Goal: Complete application form: Complete application form

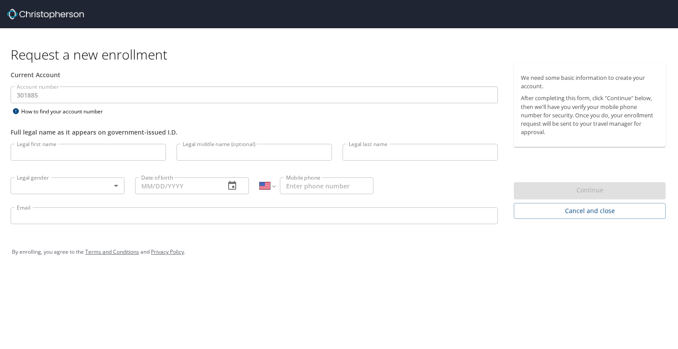
select select "US"
click at [50, 152] on input "Legal first name" at bounding box center [88, 152] width 155 height 17
type input "Rosmil"
click at [388, 146] on input "Legal last name" at bounding box center [420, 152] width 155 height 17
type input "[PERSON_NAME]"
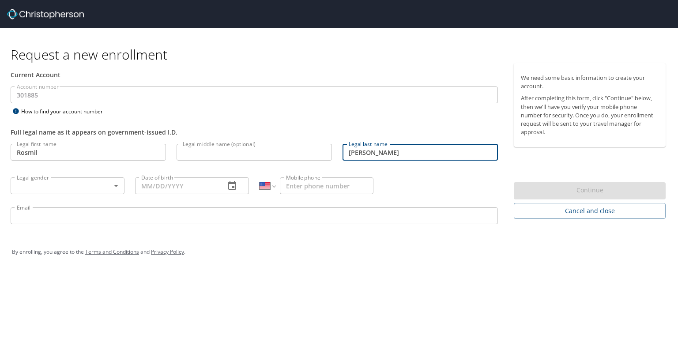
click at [67, 179] on body "Request a new enrollment Current Account Account number 301885 Account number H…" at bounding box center [339, 174] width 678 height 349
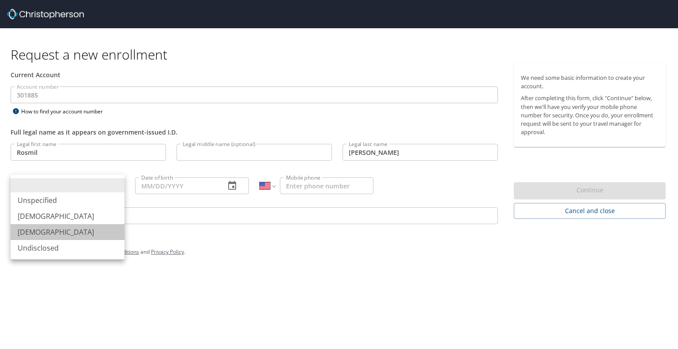
drag, startPoint x: 50, startPoint y: 232, endPoint x: 92, endPoint y: 210, distance: 47.8
click at [50, 231] on li "Female" at bounding box center [68, 232] width 114 height 16
type input "Female"
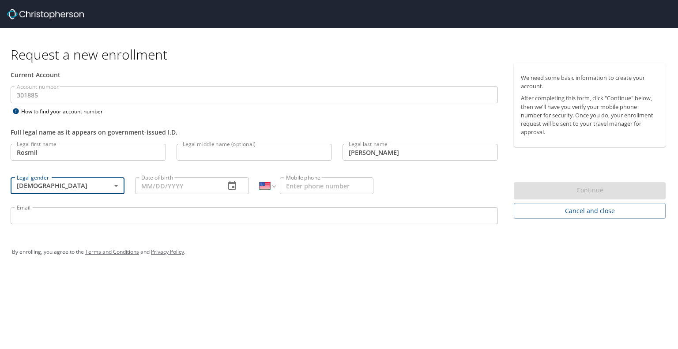
click at [149, 183] on input "Date of birth" at bounding box center [176, 185] width 83 height 17
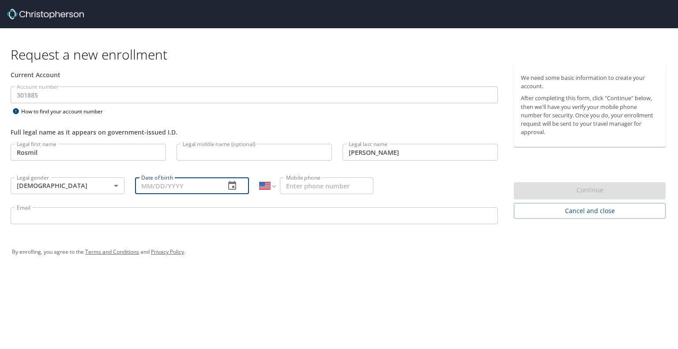
click at [233, 185] on icon "button" at bounding box center [232, 186] width 11 height 11
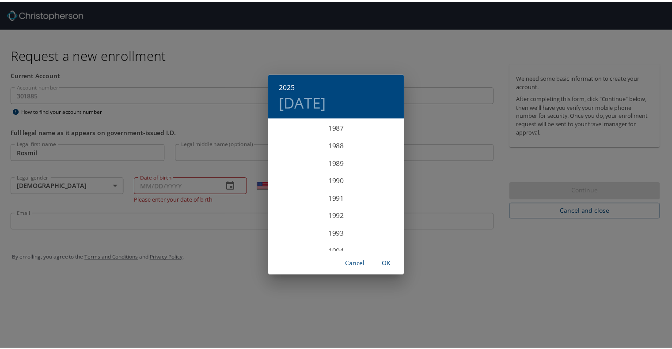
scroll to position [1510, 0]
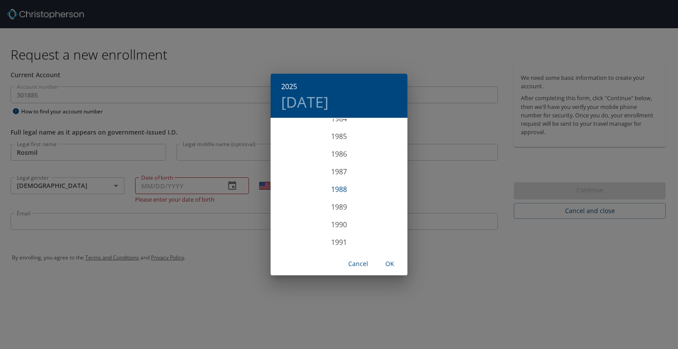
click at [336, 191] on div "1988" at bounding box center [339, 190] width 137 height 18
click at [384, 200] on div "Sep" at bounding box center [384, 201] width 45 height 33
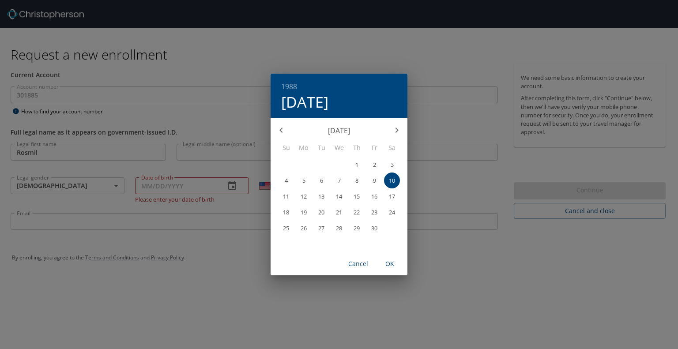
click at [374, 211] on p "23" at bounding box center [374, 213] width 6 height 6
click at [390, 264] on span "OK" at bounding box center [389, 264] width 21 height 11
type input "09/23/1988"
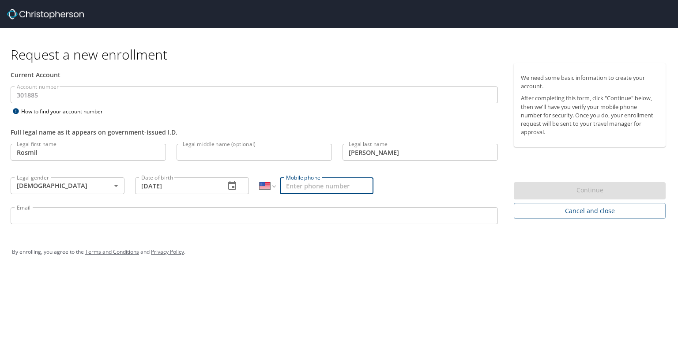
click at [315, 192] on input "Mobile phone" at bounding box center [327, 185] width 94 height 17
type input "(570) 710-9870"
click at [60, 212] on input "Email" at bounding box center [254, 216] width 487 height 17
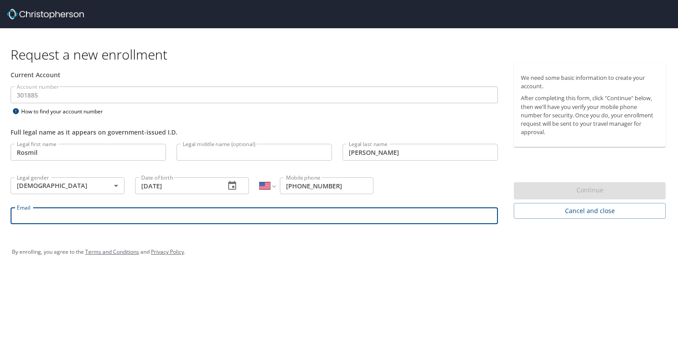
type input "rosmil.rosa@shipmonk.com"
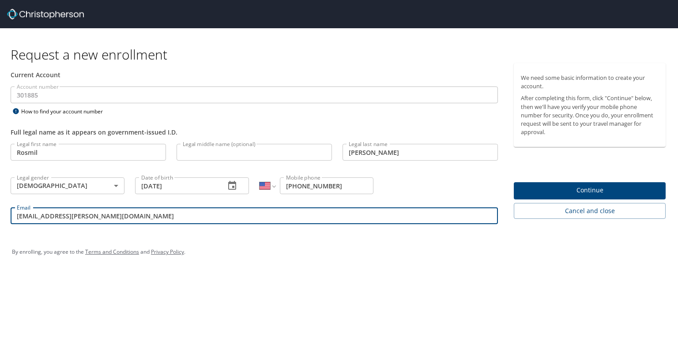
click at [581, 187] on span "Continue" at bounding box center [590, 190] width 138 height 11
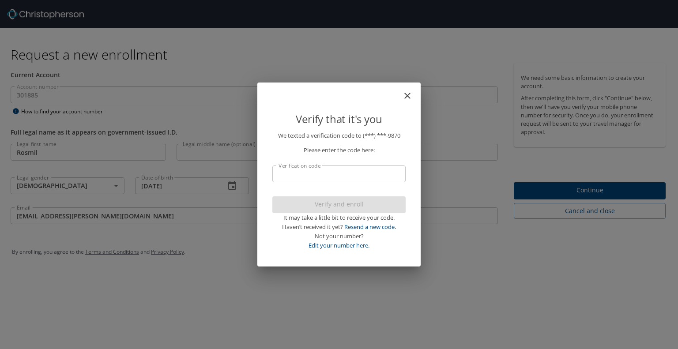
click at [327, 174] on input "Verification code" at bounding box center [338, 174] width 133 height 17
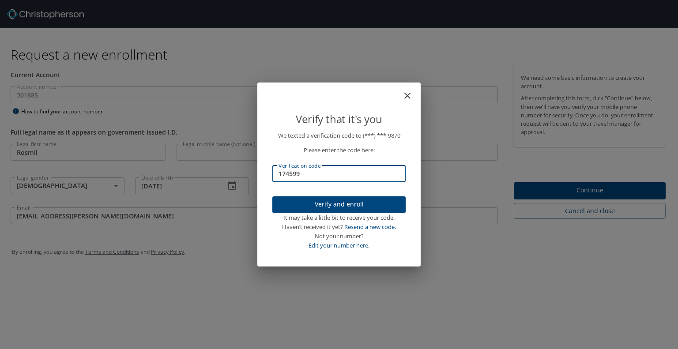
type input "174599"
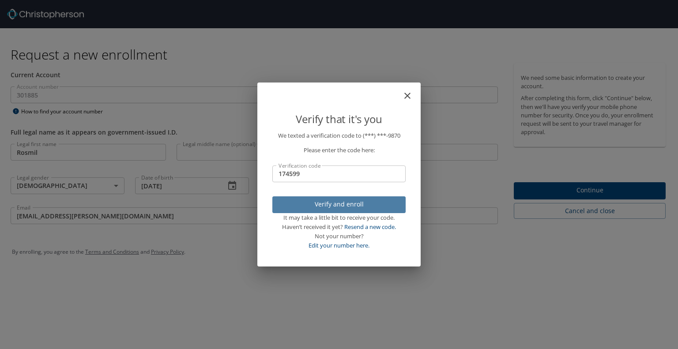
click at [317, 204] on span "Verify and enroll" at bounding box center [338, 204] width 119 height 11
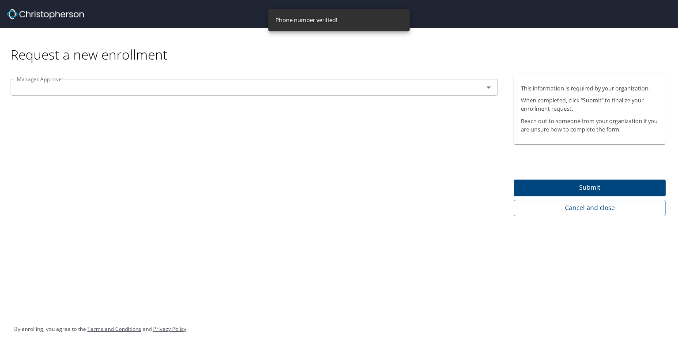
click at [42, 82] on input "text" at bounding box center [241, 87] width 456 height 11
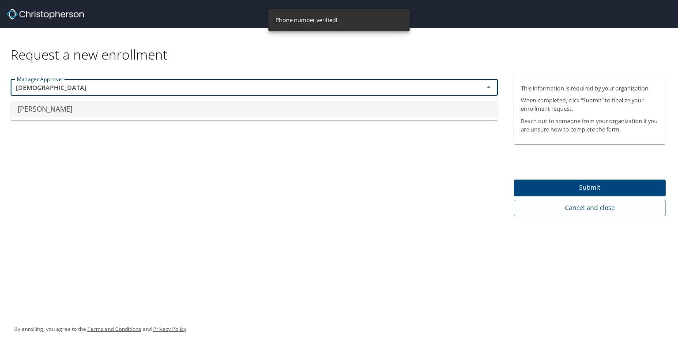
click at [66, 114] on li "Kathleen Snesavage" at bounding box center [254, 109] width 487 height 16
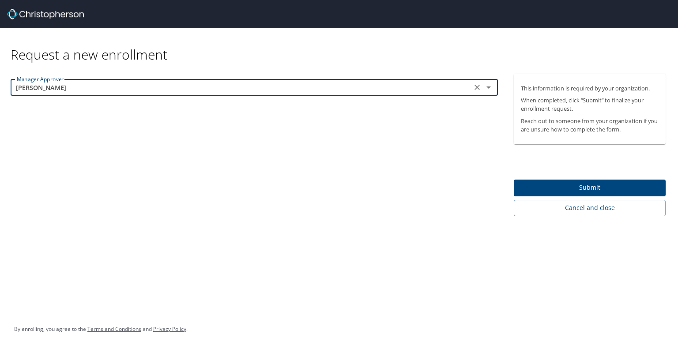
type input "Kathleen Snesavage"
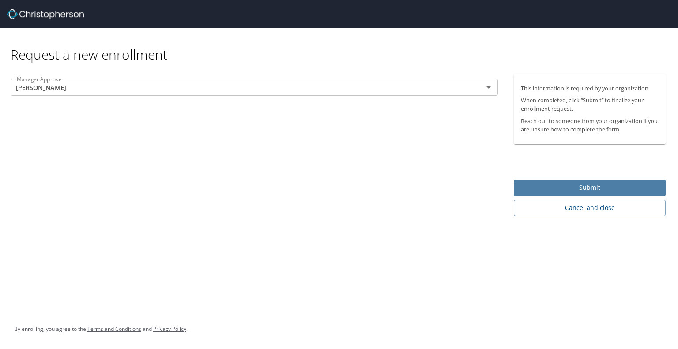
click at [599, 186] on span "Submit" at bounding box center [590, 187] width 138 height 11
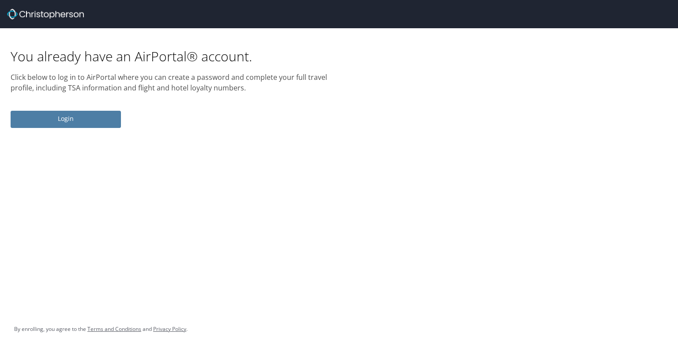
click at [92, 121] on span "Login" at bounding box center [66, 118] width 96 height 11
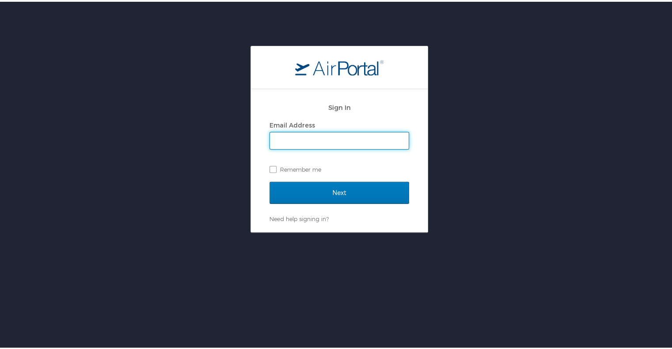
click at [298, 139] on input "Email Address" at bounding box center [339, 139] width 139 height 17
type input "rosmil.rosa@shipmonk.com"
click at [269, 166] on label "Remember me" at bounding box center [339, 167] width 140 height 13
click at [269, 166] on input "Remember me" at bounding box center [272, 167] width 6 height 6
checkbox input "true"
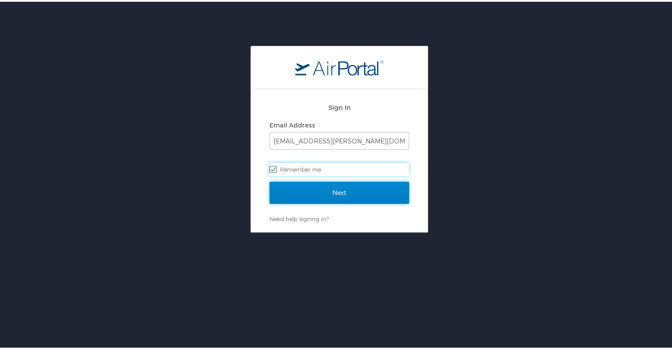
click at [284, 187] on input "Next" at bounding box center [339, 191] width 140 height 22
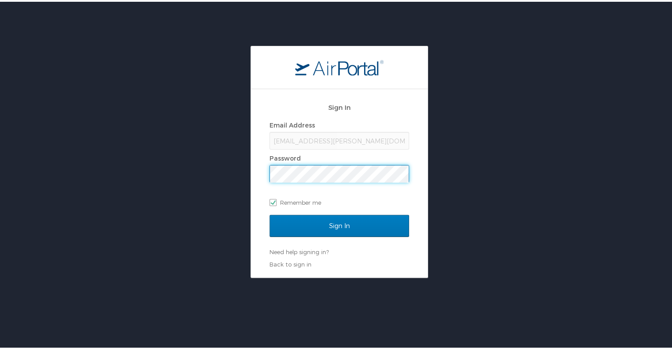
click at [269, 213] on input "Sign In" at bounding box center [339, 224] width 140 height 22
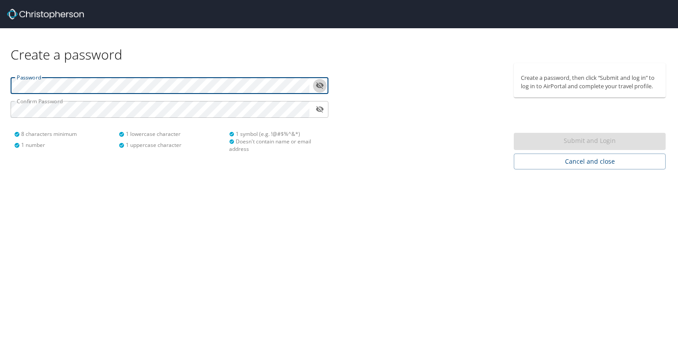
click at [323, 88] on icon "toggle password visibility" at bounding box center [320, 85] width 8 height 8
click at [1, 84] on div "Password ​ Confirm Password ​ 8 characters minimum 1 number 1 lowercase charact…" at bounding box center [169, 116] width 339 height 106
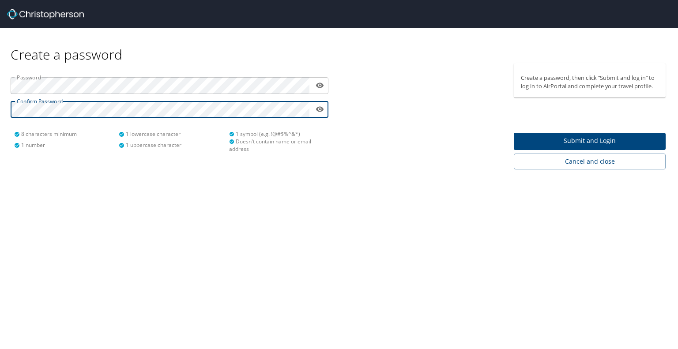
click at [542, 140] on span "Submit and Login" at bounding box center [590, 141] width 138 height 11
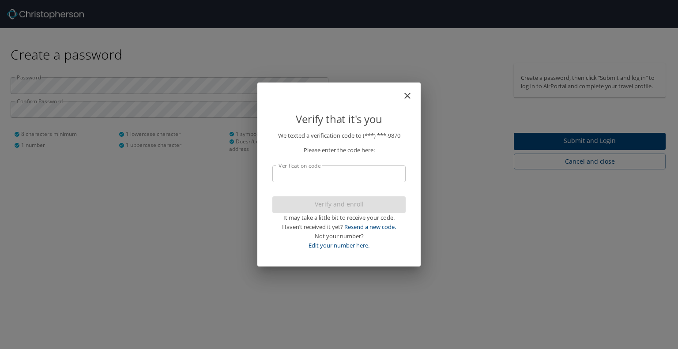
click at [318, 172] on input "Verification code" at bounding box center [338, 174] width 133 height 17
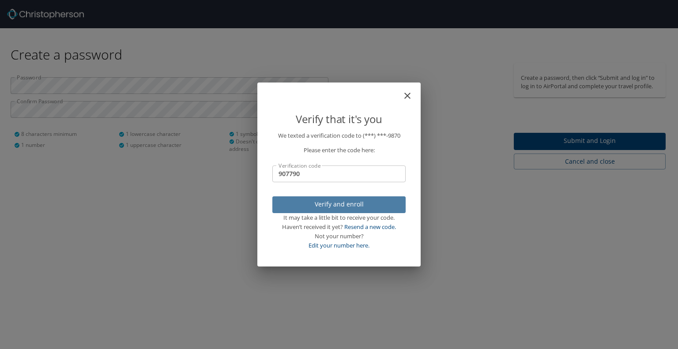
click at [347, 200] on span "Verify and enroll" at bounding box center [338, 204] width 119 height 11
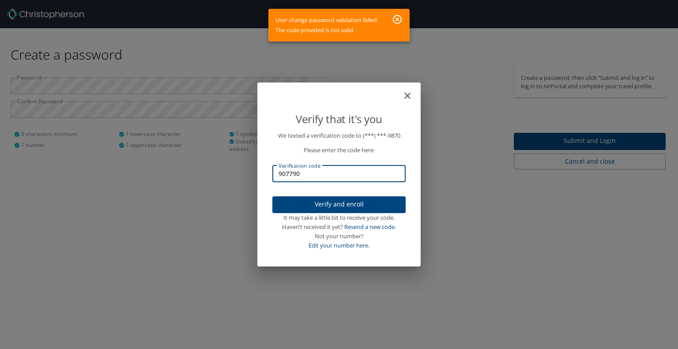
click at [288, 174] on input "907790" at bounding box center [338, 174] width 133 height 17
type input "902790"
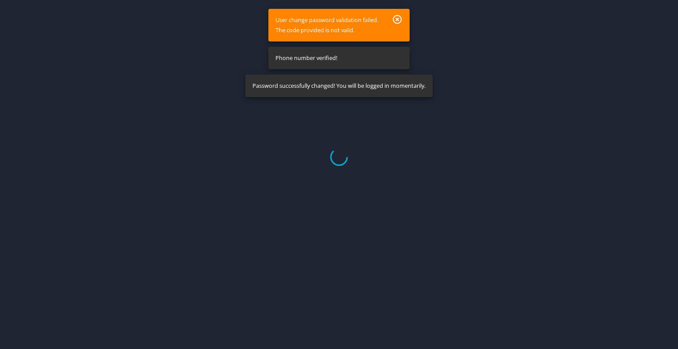
select select "US"
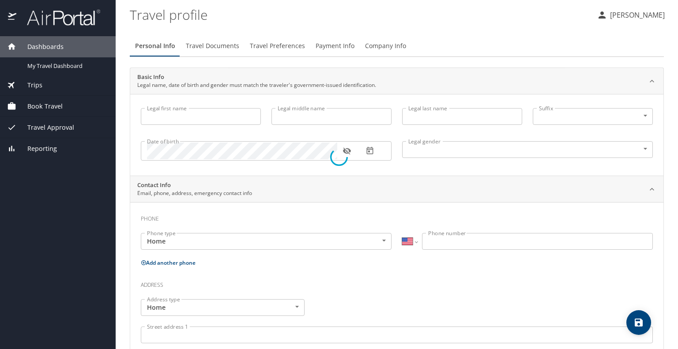
type input "Rosmil"
type input "Rosa"
type input "Female"
select select "US"
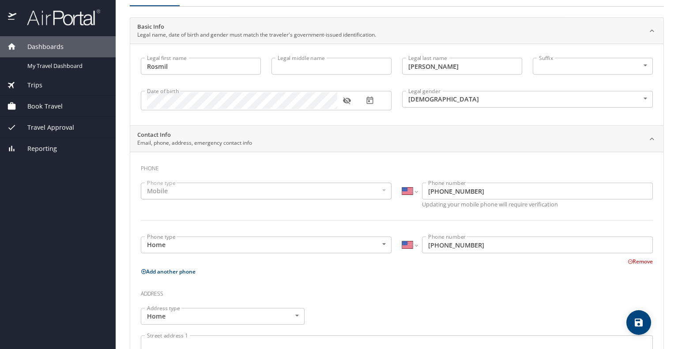
scroll to position [88, 0]
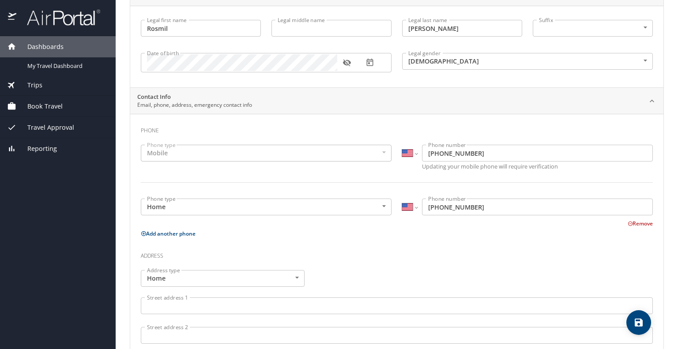
click at [628, 222] on button "Remove" at bounding box center [640, 224] width 25 height 8
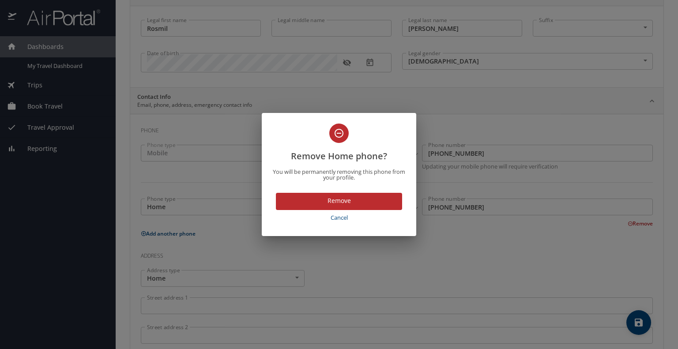
click at [325, 197] on span "Remove" at bounding box center [339, 201] width 112 height 11
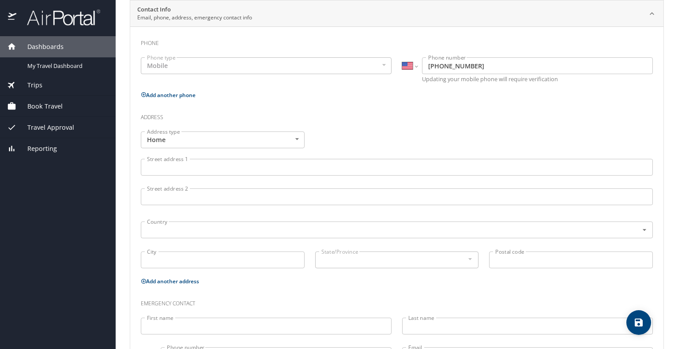
scroll to position [177, 0]
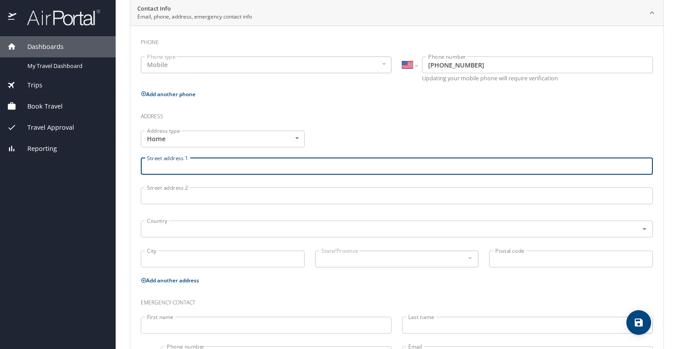
click at [170, 166] on input "Street address 1" at bounding box center [397, 166] width 512 height 17
type input "648 Washington Ave"
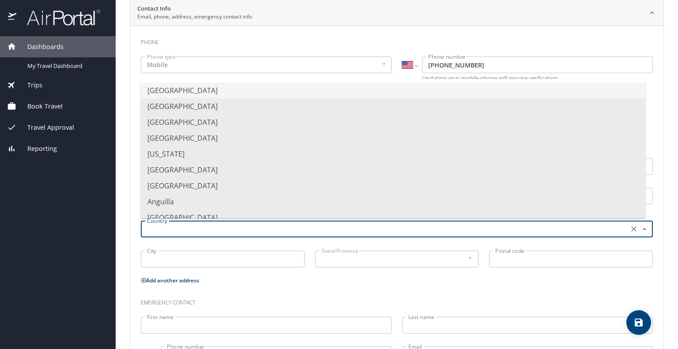
click at [180, 233] on input "text" at bounding box center [384, 228] width 481 height 11
click at [221, 90] on li "United States of America" at bounding box center [393, 91] width 506 height 16
type input "United States of America"
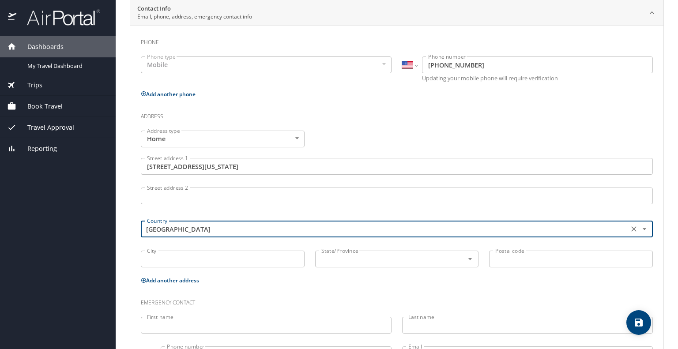
click at [191, 257] on input "City" at bounding box center [223, 259] width 164 height 17
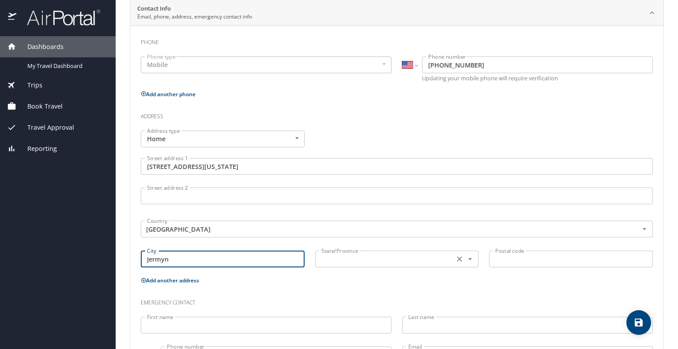
type input "Jermyn"
click at [398, 263] on input "text" at bounding box center [384, 258] width 132 height 11
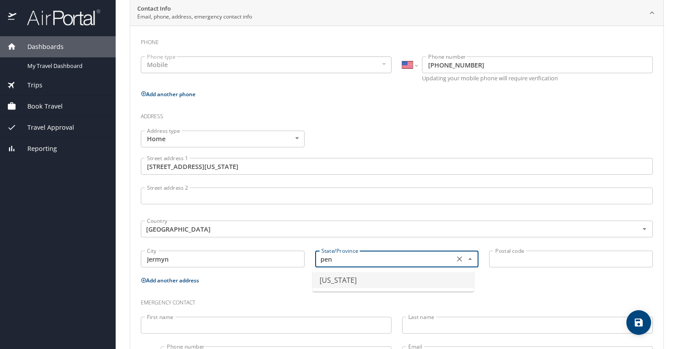
click at [397, 282] on li "Pennsylvania" at bounding box center [394, 280] width 162 height 16
type input "Pennsylvania"
click at [516, 257] on input "Postal code" at bounding box center [571, 259] width 164 height 17
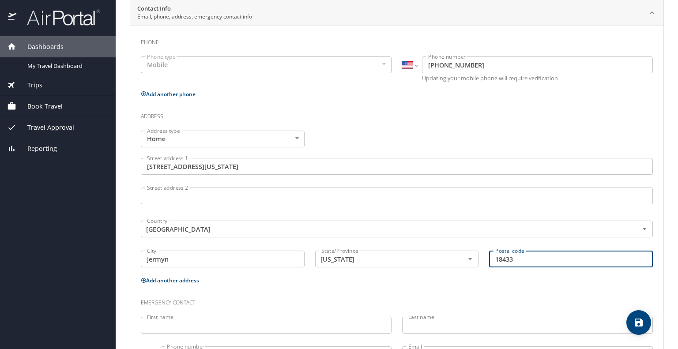
scroll to position [219, 0]
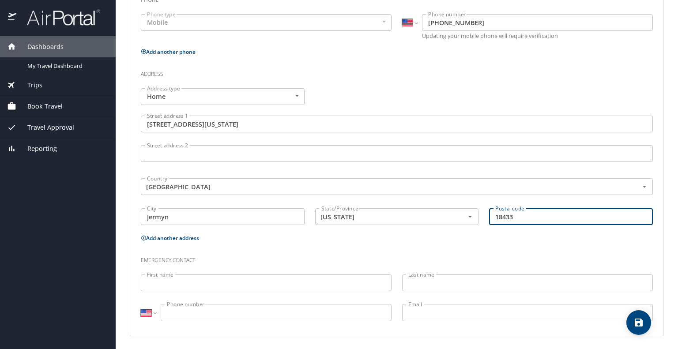
type input "18433"
click at [205, 282] on input "First name" at bounding box center [266, 283] width 251 height 17
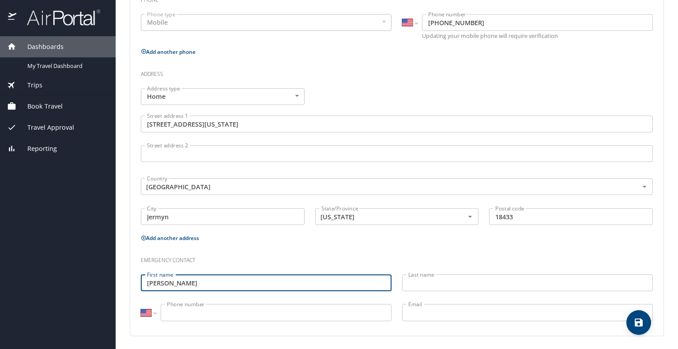
type input "Nick"
click at [415, 283] on input "Last name" at bounding box center [527, 283] width 251 height 17
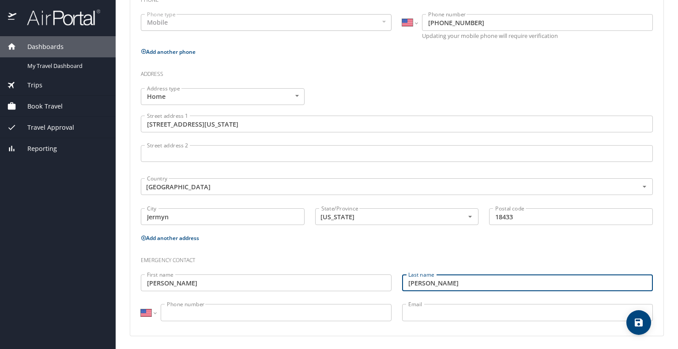
type input "Meloro"
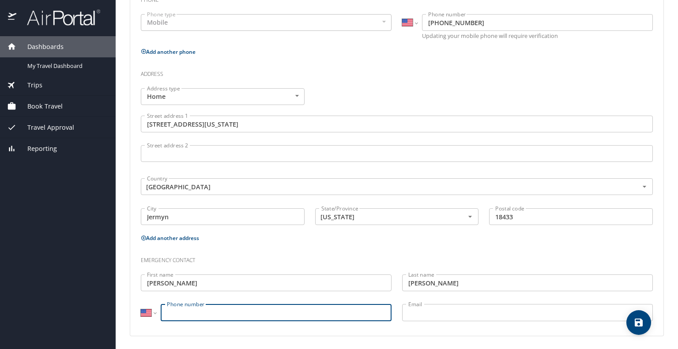
drag, startPoint x: 177, startPoint y: 311, endPoint x: 183, endPoint y: 314, distance: 5.9
click at [178, 312] on input "Phone number" at bounding box center [276, 312] width 231 height 17
type input "(570) 647-9442"
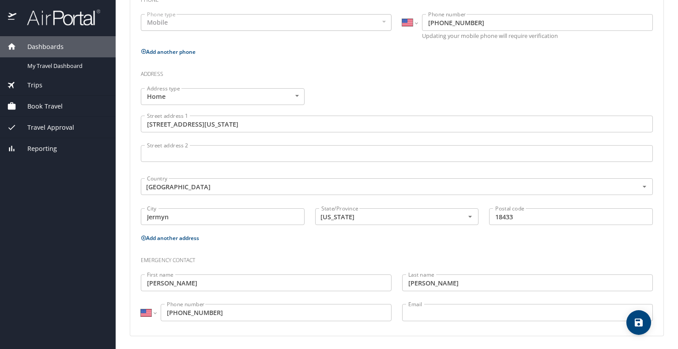
click at [640, 321] on icon "save" at bounding box center [639, 323] width 8 height 8
select select "US"
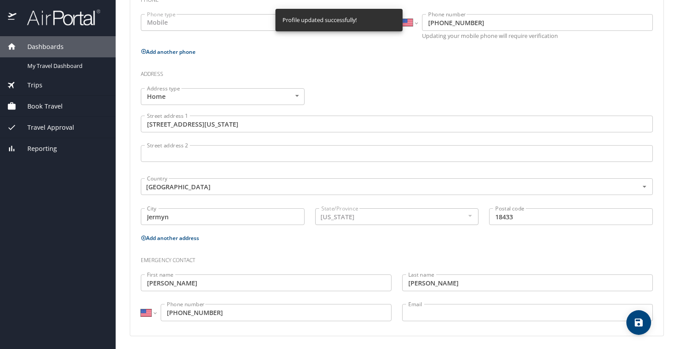
select select "US"
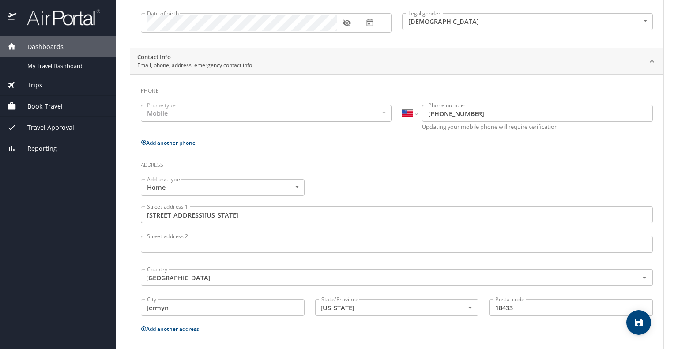
scroll to position [0, 0]
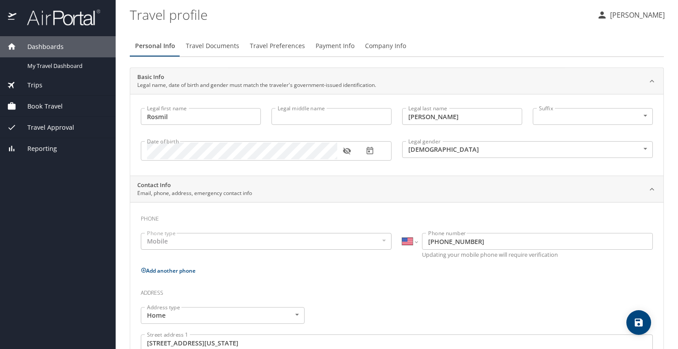
click at [221, 51] on span "Travel Documents" at bounding box center [212, 46] width 53 height 11
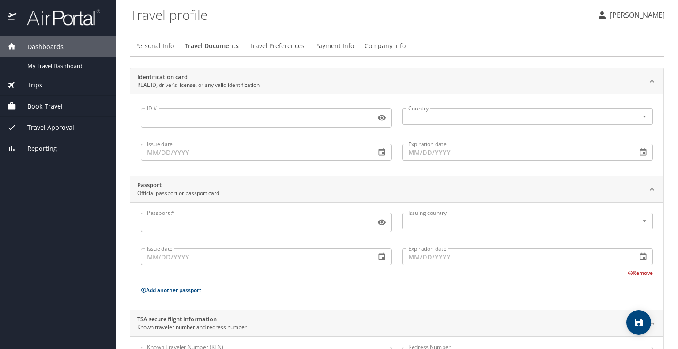
click at [216, 118] on input "ID #" at bounding box center [256, 118] width 231 height 17
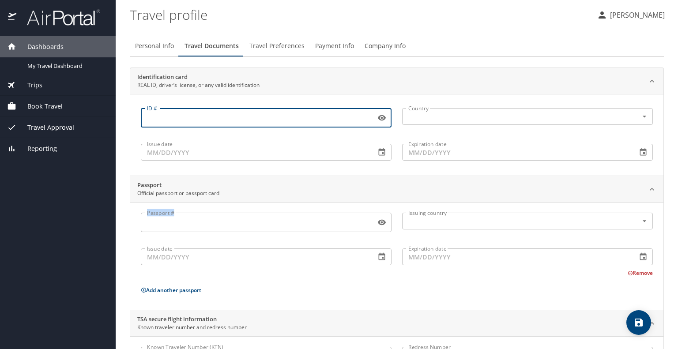
click at [204, 217] on div "Passport # Passport #" at bounding box center [266, 224] width 261 height 32
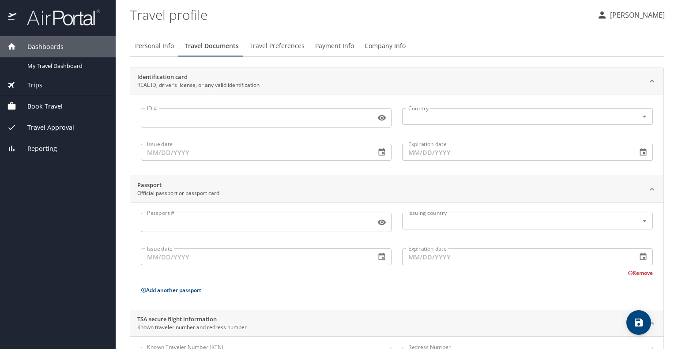
click at [208, 219] on input "Passport #" at bounding box center [256, 222] width 231 height 17
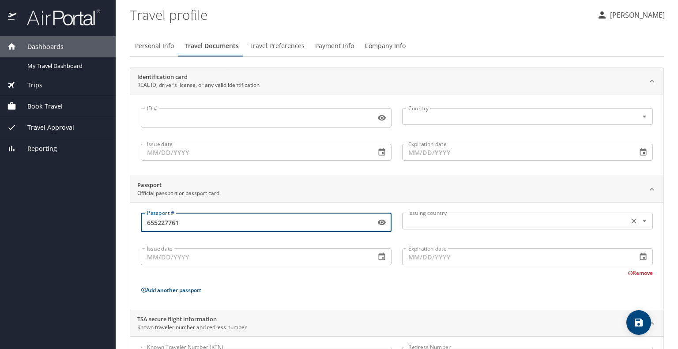
type input "655227761"
click at [424, 224] on input "text" at bounding box center [514, 220] width 219 height 11
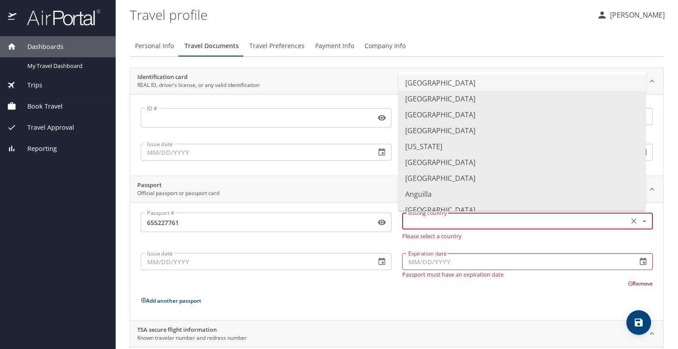
click at [457, 83] on li "United States of America" at bounding box center [522, 83] width 248 height 16
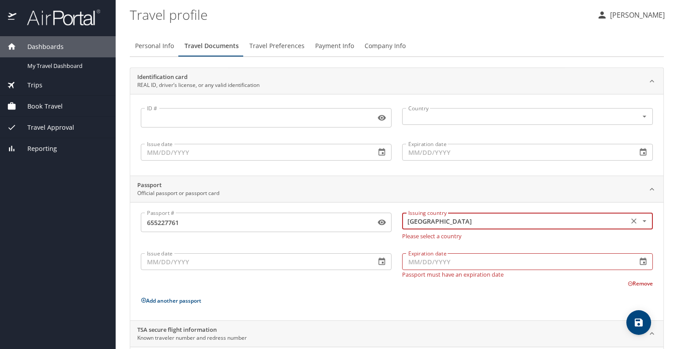
type input "United States of America"
click at [370, 242] on div "Passport # 655227761 Passport # Issuing country United States of America Issuin…" at bounding box center [397, 248] width 523 height 81
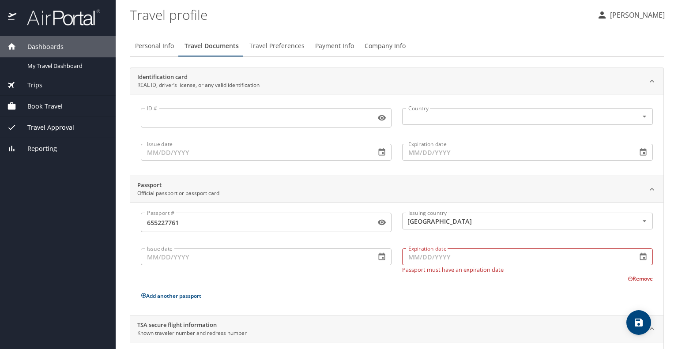
click at [237, 254] on input "Issue date" at bounding box center [255, 257] width 228 height 17
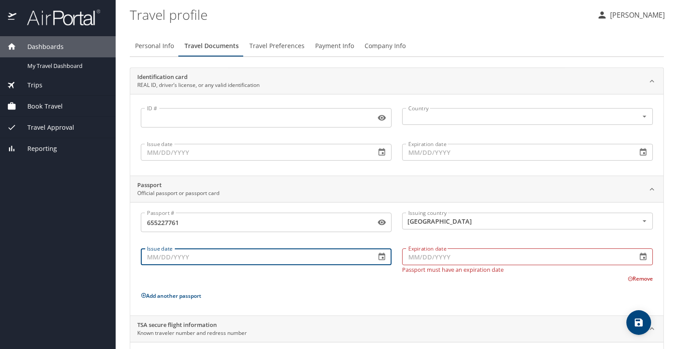
click at [381, 256] on icon "button" at bounding box center [382, 257] width 7 height 8
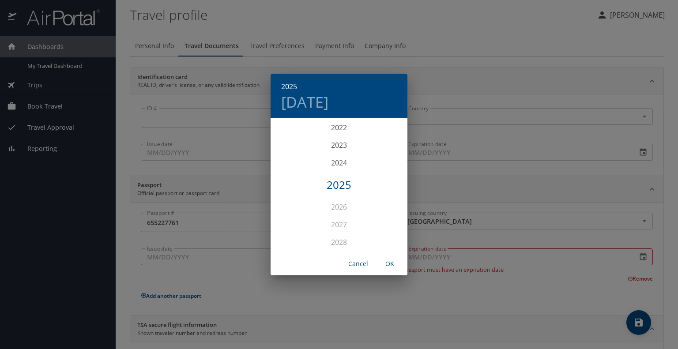
scroll to position [2084, 0]
click at [336, 181] on div "2020" at bounding box center [339, 181] width 137 height 18
click at [341, 137] on div "Feb" at bounding box center [338, 135] width 45 height 33
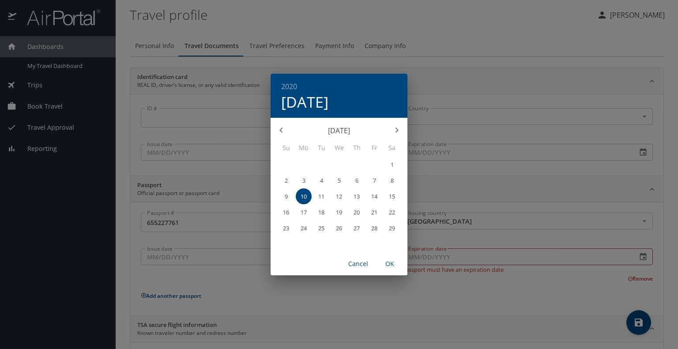
click at [357, 197] on p "13" at bounding box center [357, 197] width 6 height 6
click at [389, 266] on span "OK" at bounding box center [389, 264] width 21 height 11
type input "02/13/2020"
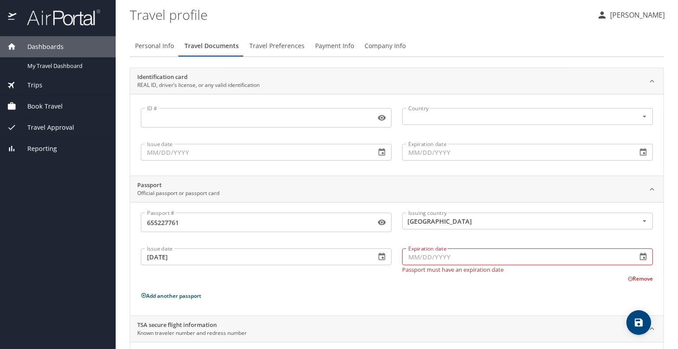
click at [417, 256] on input "Expiration date" at bounding box center [516, 257] width 228 height 17
click at [639, 257] on icon "button" at bounding box center [643, 257] width 9 height 9
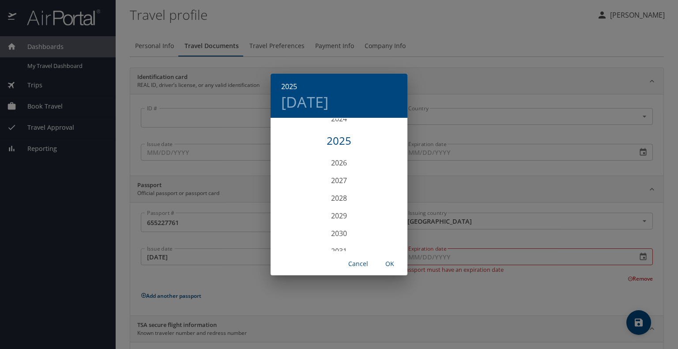
scroll to position [2261, 0]
click at [340, 192] on div "2030" at bounding box center [339, 190] width 137 height 18
click at [337, 135] on div "Feb" at bounding box center [338, 135] width 45 height 33
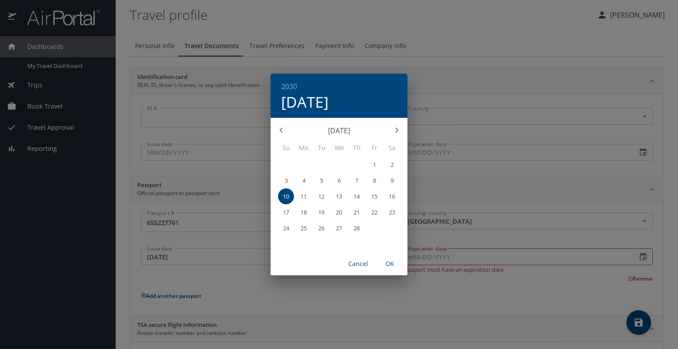
click at [318, 196] on p "12" at bounding box center [321, 197] width 6 height 6
click at [391, 263] on span "OK" at bounding box center [389, 264] width 21 height 11
type input "02/12/2030"
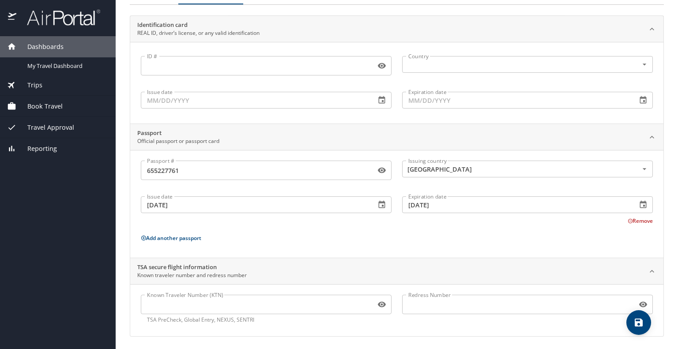
scroll to position [53, 0]
click at [635, 326] on icon "save" at bounding box center [639, 323] width 8 height 8
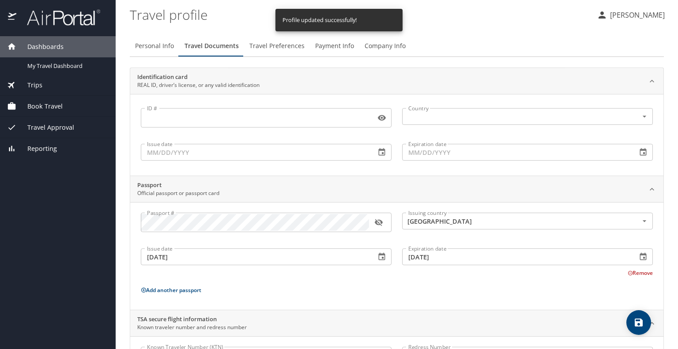
scroll to position [0, 0]
click at [274, 45] on span "Travel Preferences" at bounding box center [276, 46] width 55 height 11
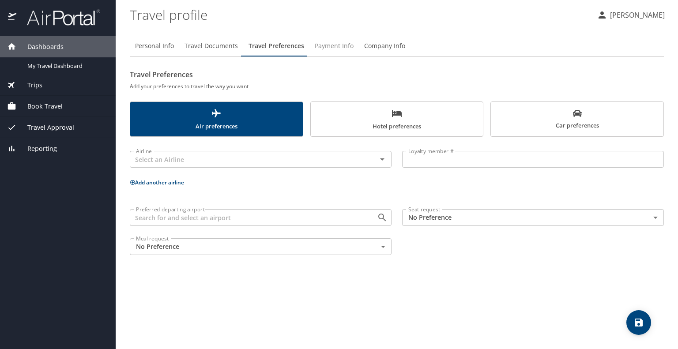
click at [331, 47] on span "Payment Info" at bounding box center [334, 46] width 39 height 11
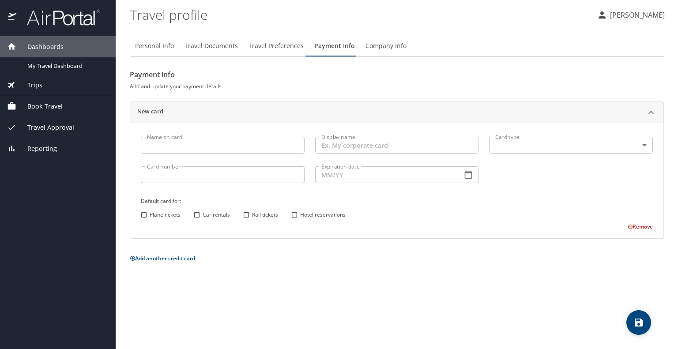
click at [380, 47] on span "Company Info" at bounding box center [386, 46] width 41 height 11
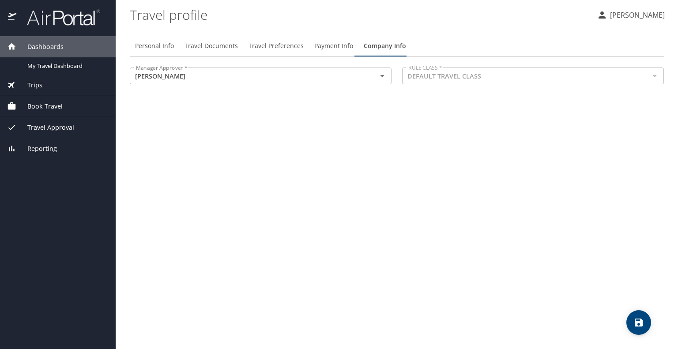
click at [38, 103] on span "Book Travel" at bounding box center [39, 107] width 46 height 10
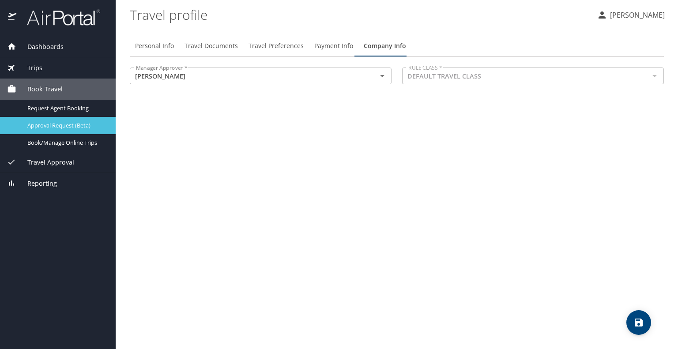
click at [74, 121] on span "Approval Request (Beta)" at bounding box center [66, 125] width 78 height 8
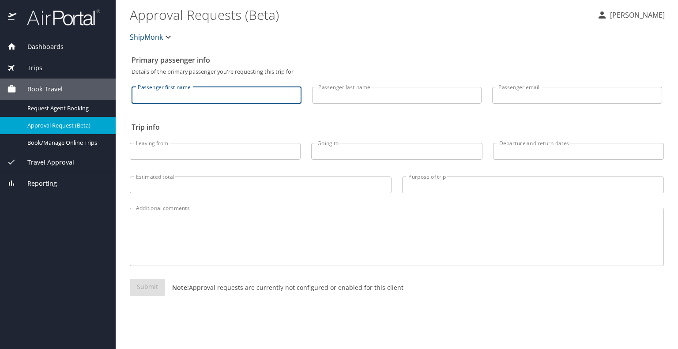
drag, startPoint x: 154, startPoint y: 99, endPoint x: 162, endPoint y: 116, distance: 18.8
click at [154, 99] on input "Passenger first name" at bounding box center [217, 95] width 170 height 17
type input "Rosmil"
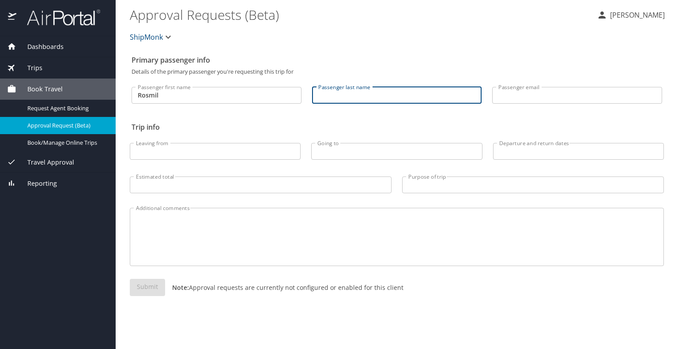
click at [400, 92] on input "Passenger last name" at bounding box center [397, 95] width 170 height 17
type input "Rosa"
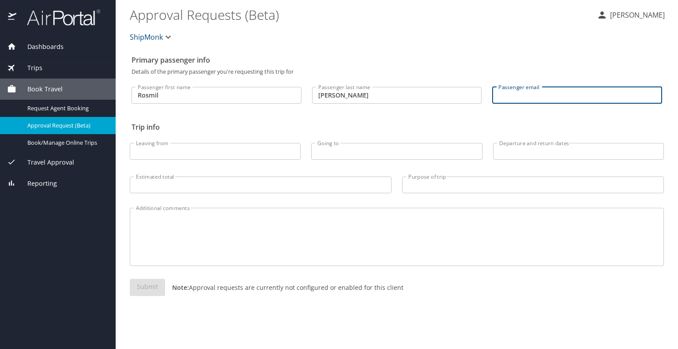
click at [533, 98] on input "Passenger email" at bounding box center [577, 95] width 170 height 17
type input "Rosmil.rosa@shipmonk.com"
click at [178, 150] on input "Leaving from" at bounding box center [215, 151] width 171 height 17
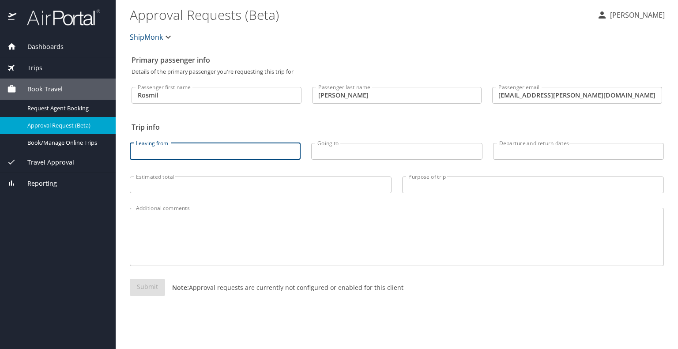
click at [71, 67] on div "Trips" at bounding box center [58, 68] width 102 height 10
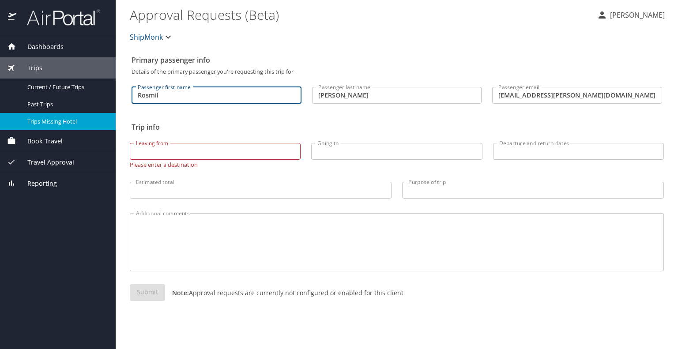
drag, startPoint x: 145, startPoint y: 98, endPoint x: 72, endPoint y: 123, distance: 76.5
click at [53, 101] on div "Dashboards My Travel Dashboard Trips Current / Future Trips Past Trips Trips Mi…" at bounding box center [339, 174] width 678 height 349
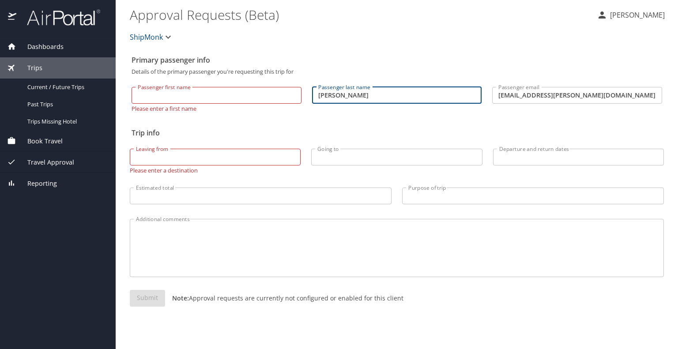
drag, startPoint x: 337, startPoint y: 95, endPoint x: 276, endPoint y: 108, distance: 62.7
click at [277, 101] on div "Passenger first name Passenger first name Please enter a first name Passenger l…" at bounding box center [396, 96] width 541 height 42
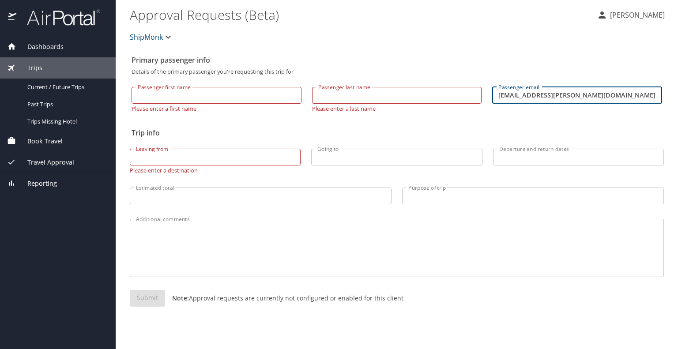
drag, startPoint x: 603, startPoint y: 93, endPoint x: 408, endPoint y: 109, distance: 195.8
click at [404, 103] on div "Passenger first name Passenger first name Please enter a first name Passenger l…" at bounding box center [396, 96] width 541 height 42
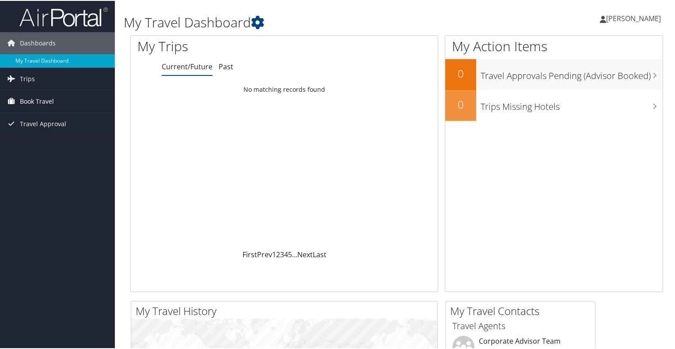
click at [42, 98] on span "Book Travel" at bounding box center [37, 101] width 34 height 22
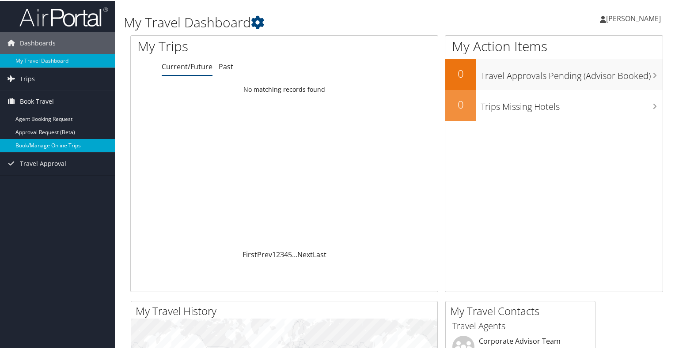
click at [62, 141] on link "Book/Manage Online Trips" at bounding box center [57, 144] width 115 height 13
